Goal: Task Accomplishment & Management: Complete application form

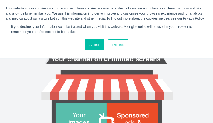
type input "fXpBhVSTneOXkdi"
type input "peter_eh@hotmail.com"
type input "wuDxlNqCN"
type input "hHxaJhzDbZ"
